Goal: Task Accomplishment & Management: Manage account settings

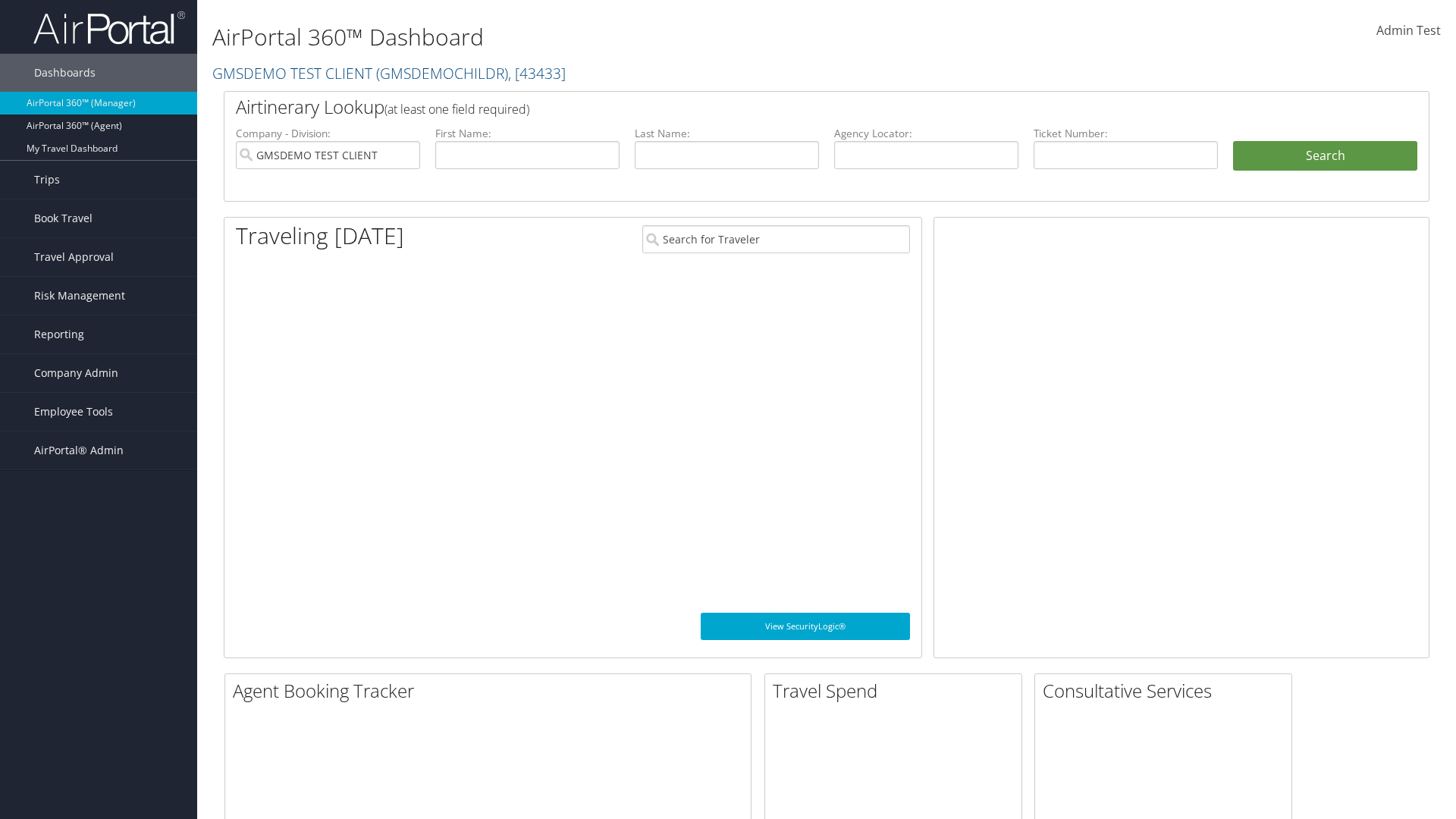
click at [98, 373] on span "Company Admin" at bounding box center [75, 373] width 84 height 38
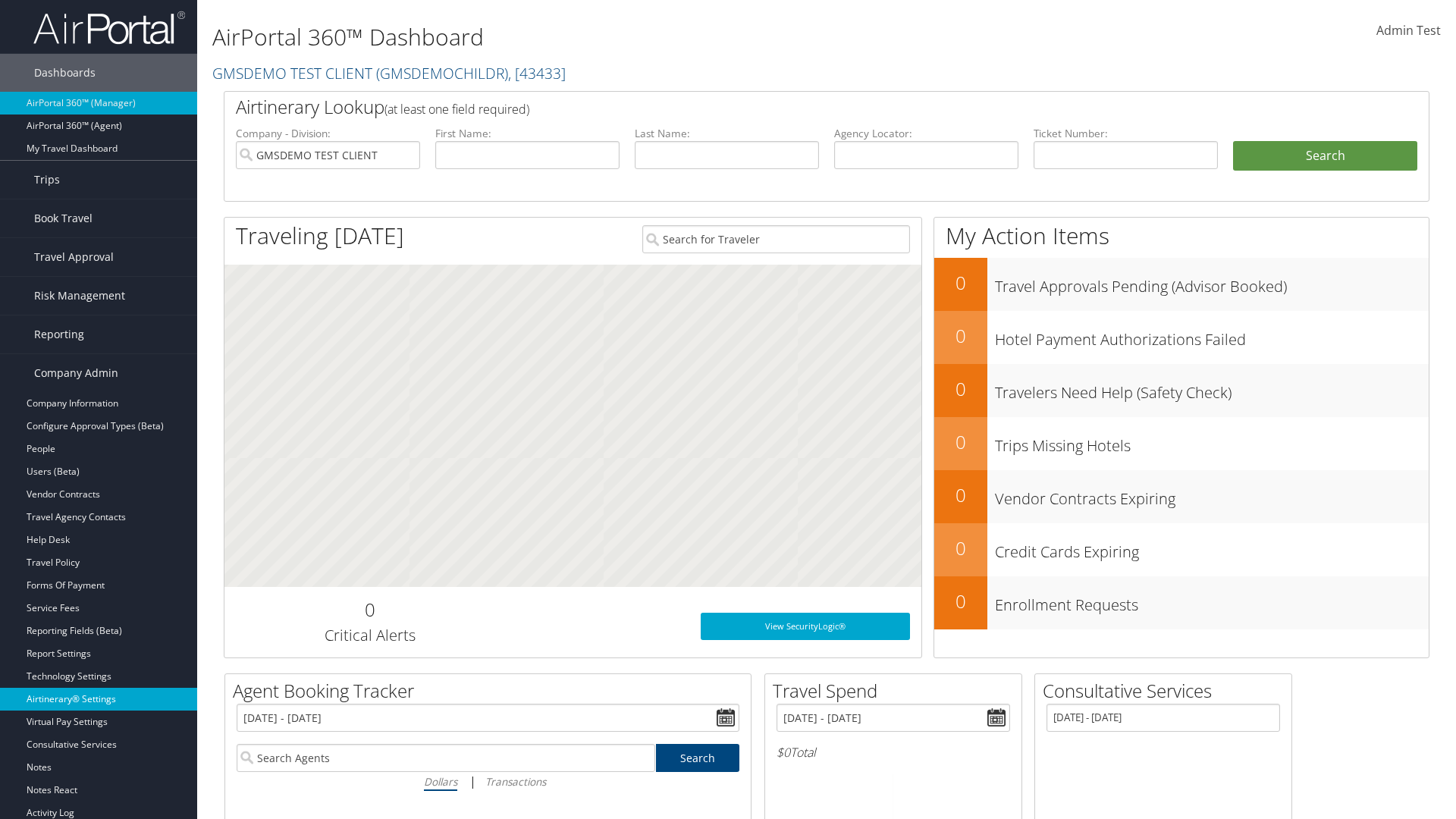
click at [98, 699] on link "Airtinerary® Settings" at bounding box center [98, 698] width 197 height 23
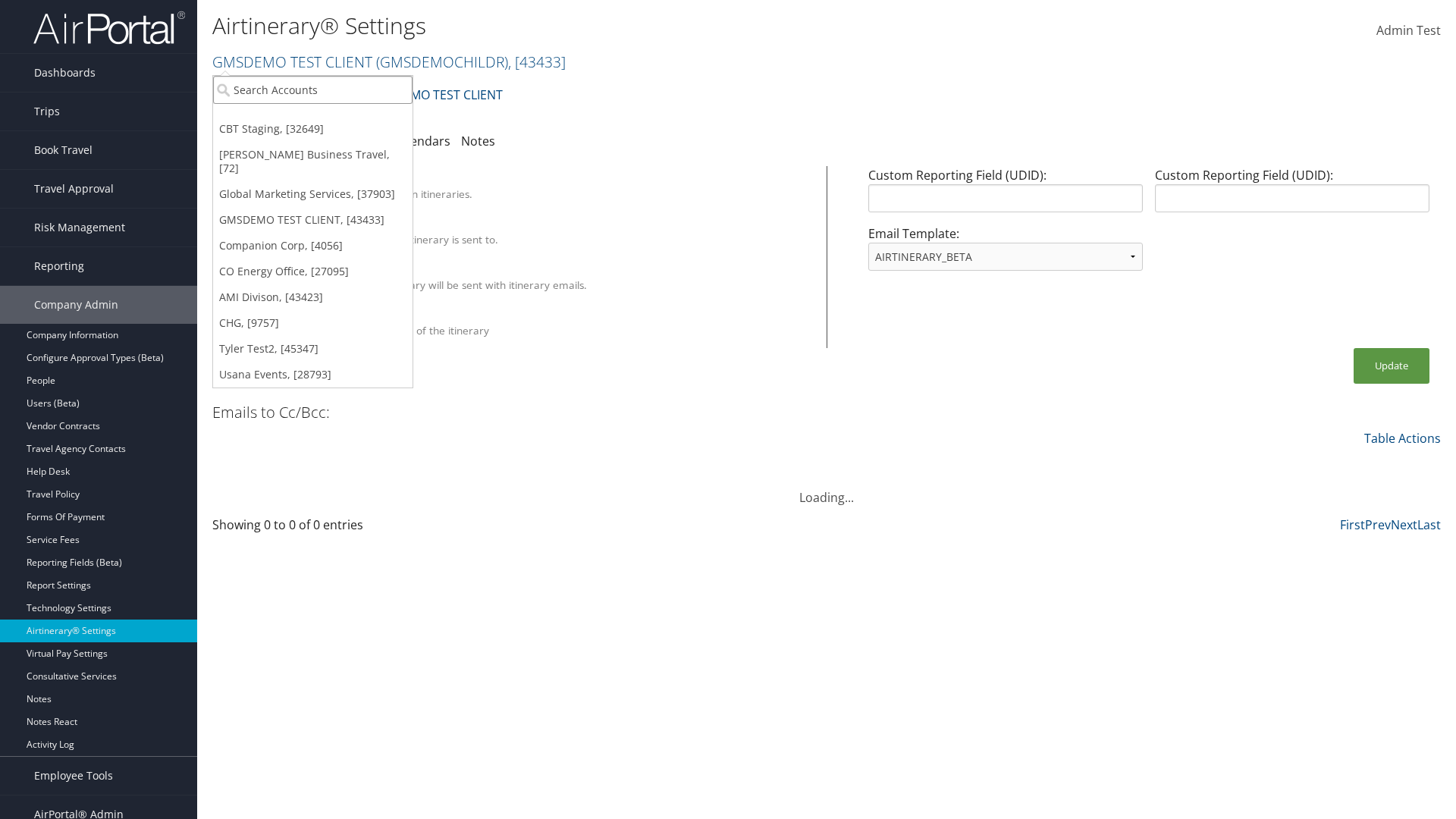
click at [312, 89] on input "search" at bounding box center [312, 89] width 199 height 28
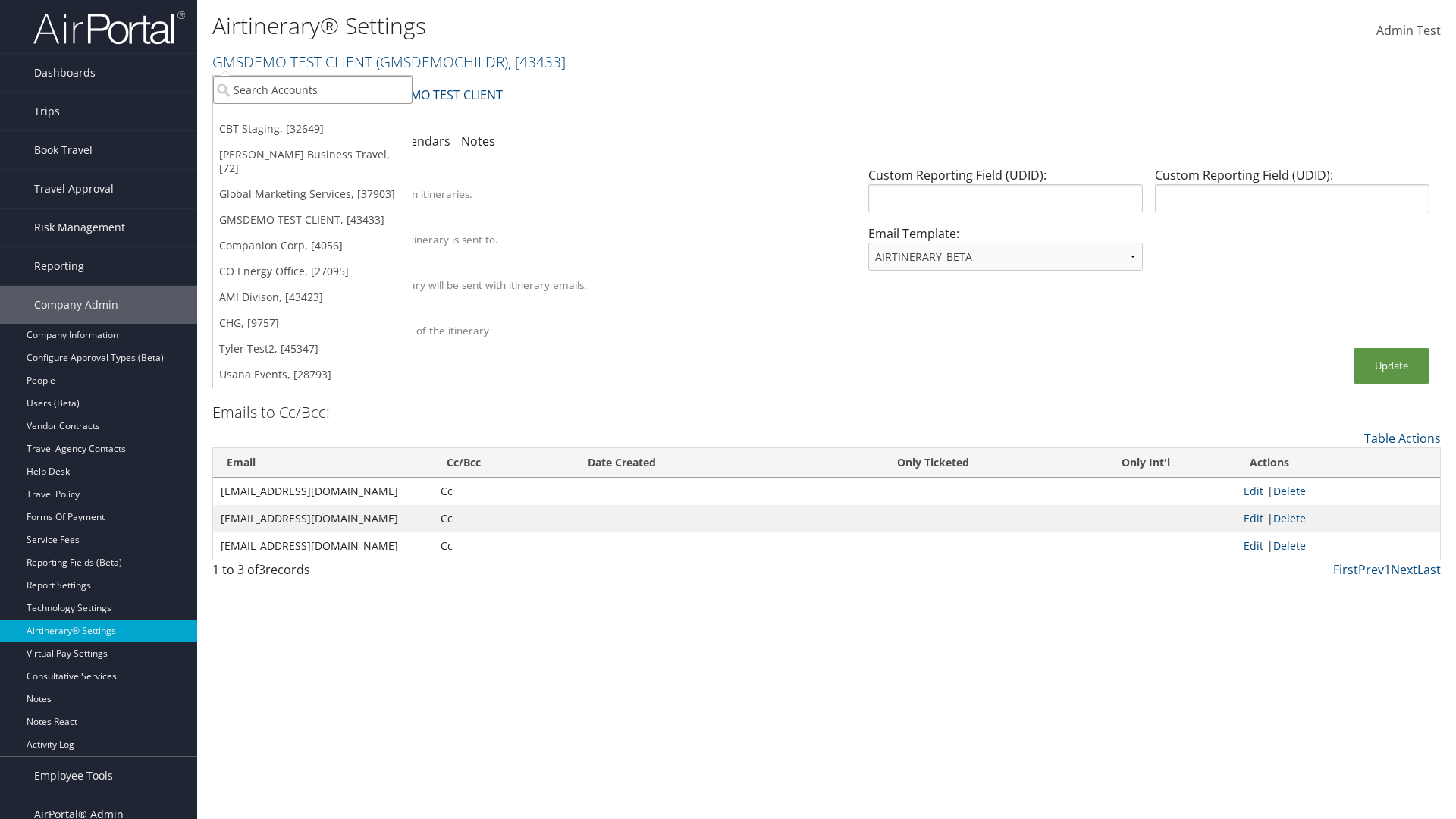
type input "GMSDEMO Test"
click at [354, 118] on div "GMSDEMO TEST CLIENT (GMSDEMOCHILDR), [43433]" at bounding box center [354, 118] width 300 height 14
